Goal: Information Seeking & Learning: Check status

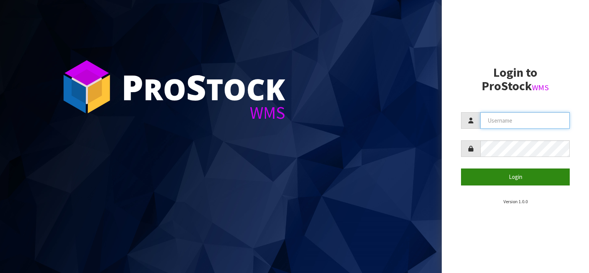
type input "[EMAIL_ADDRESS][DOMAIN_NAME]"
click at [518, 177] on button "Login" at bounding box center [515, 176] width 109 height 17
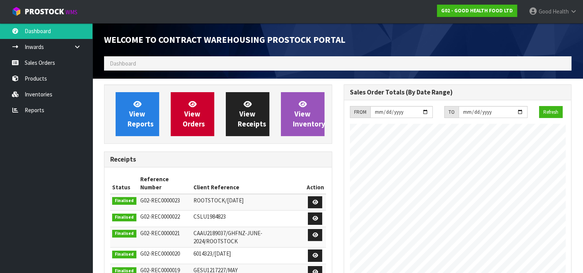
scroll to position [314, 239]
click at [38, 93] on link "Inventories" at bounding box center [46, 94] width 93 height 16
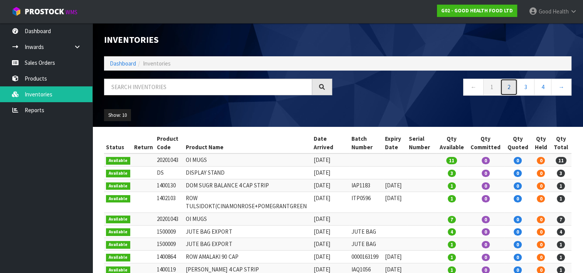
click at [509, 86] on link "2" at bounding box center [508, 87] width 17 height 17
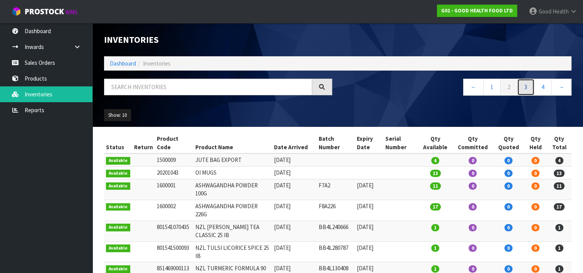
click at [528, 88] on link "3" at bounding box center [525, 87] width 17 height 17
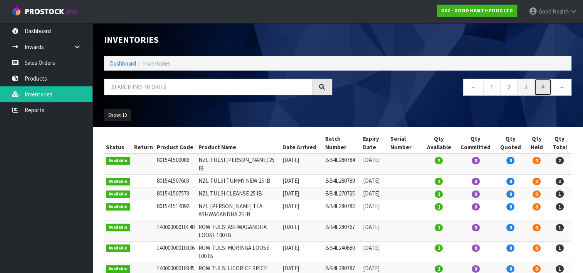
drag, startPoint x: 543, startPoint y: 89, endPoint x: 538, endPoint y: 95, distance: 7.7
click at [543, 89] on link "4" at bounding box center [542, 87] width 17 height 17
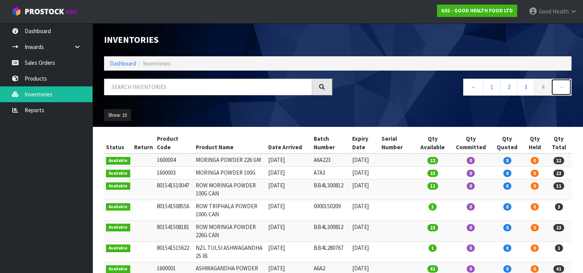
click at [559, 89] on link "→" at bounding box center [561, 87] width 20 height 17
click at [474, 88] on link "←" at bounding box center [473, 87] width 20 height 17
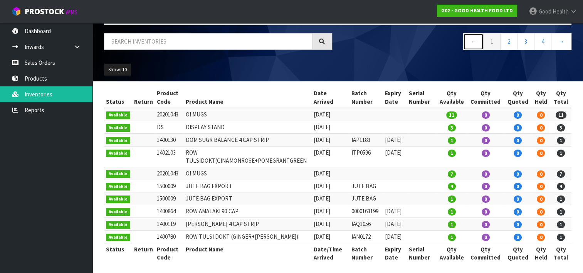
scroll to position [47, 0]
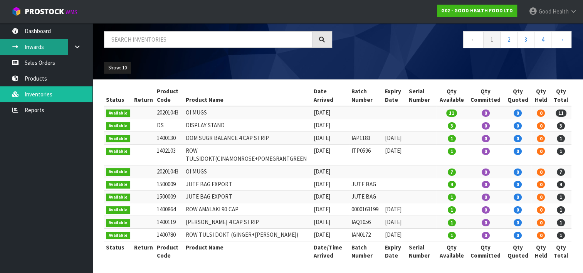
click at [28, 44] on link "Inwards" at bounding box center [46, 47] width 93 height 16
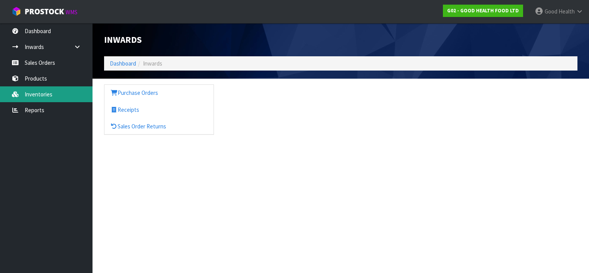
click at [39, 96] on link "Inventories" at bounding box center [46, 94] width 93 height 16
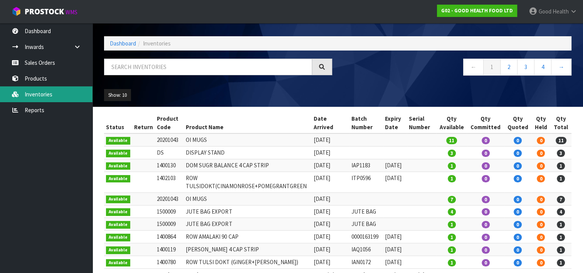
scroll to position [9, 0]
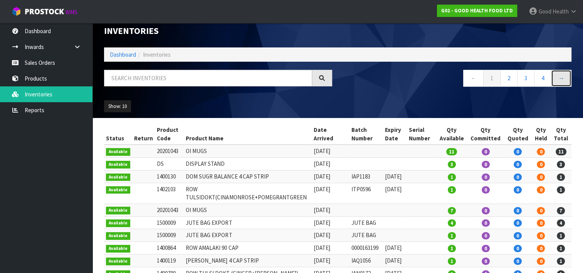
click at [565, 77] on link "→" at bounding box center [561, 78] width 20 height 17
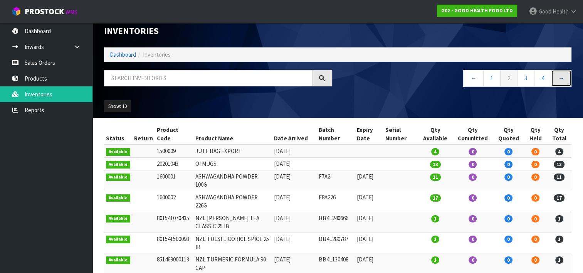
click at [565, 77] on link "→" at bounding box center [561, 78] width 20 height 17
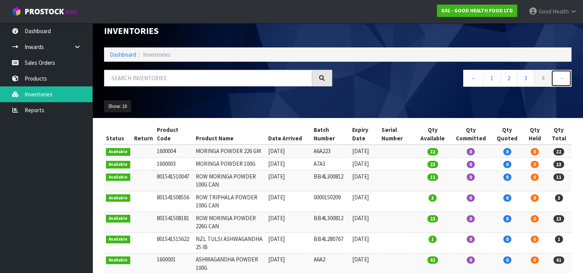
click at [565, 77] on link "→" at bounding box center [561, 78] width 20 height 17
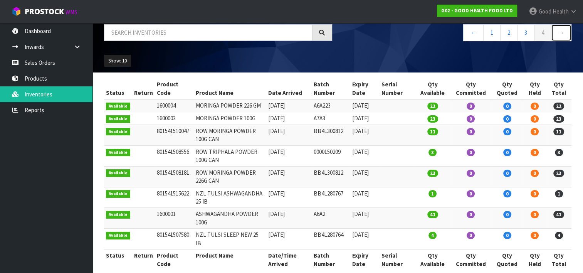
scroll to position [56, 0]
